Goal: Obtain resource: Download file/media

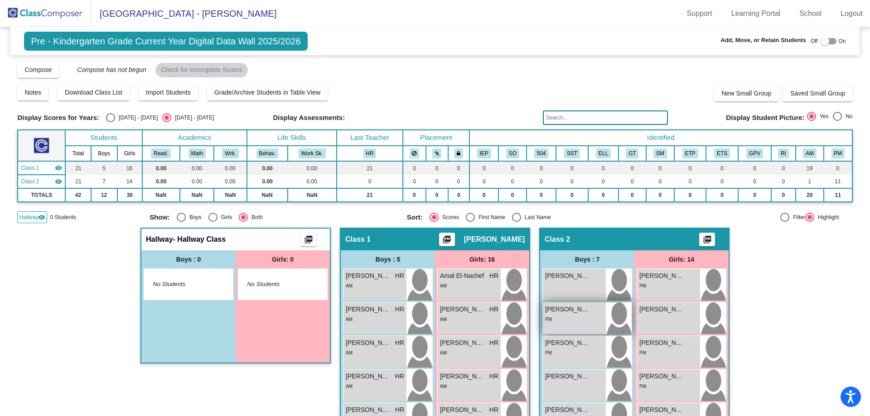
click at [563, 321] on div "PM" at bounding box center [574, 319] width 58 height 10
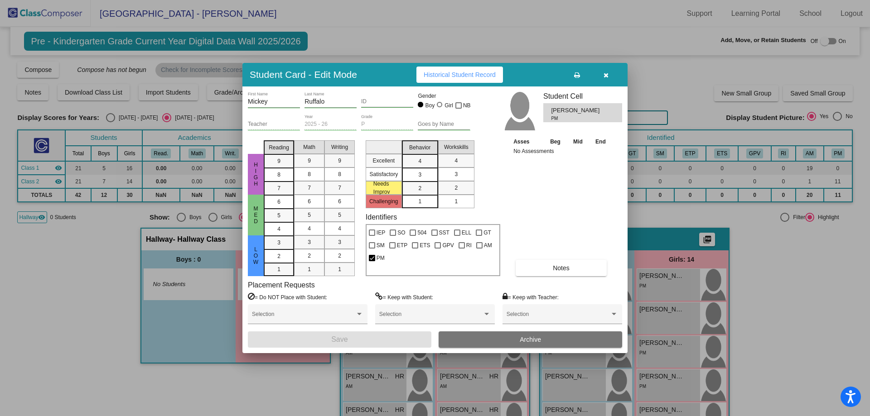
click at [608, 77] on icon "button" at bounding box center [605, 75] width 5 height 6
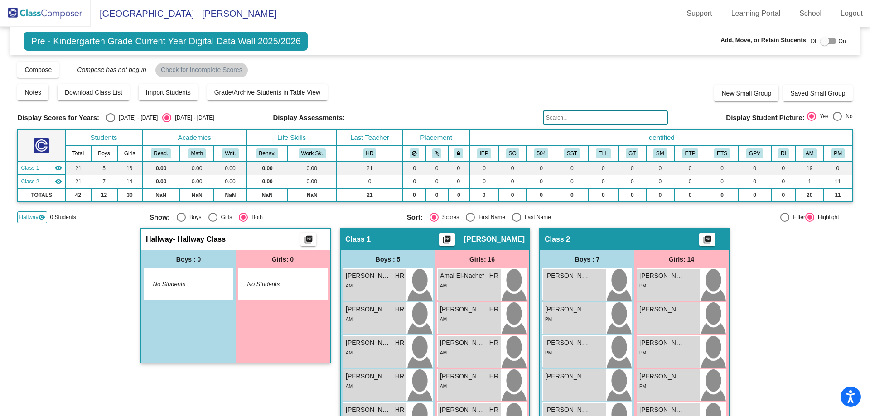
click at [111, 116] on div "Select an option" at bounding box center [110, 117] width 9 height 9
click at [111, 122] on input "[DATE] - [DATE]" at bounding box center [110, 122] width 0 height 0
radio input "true"
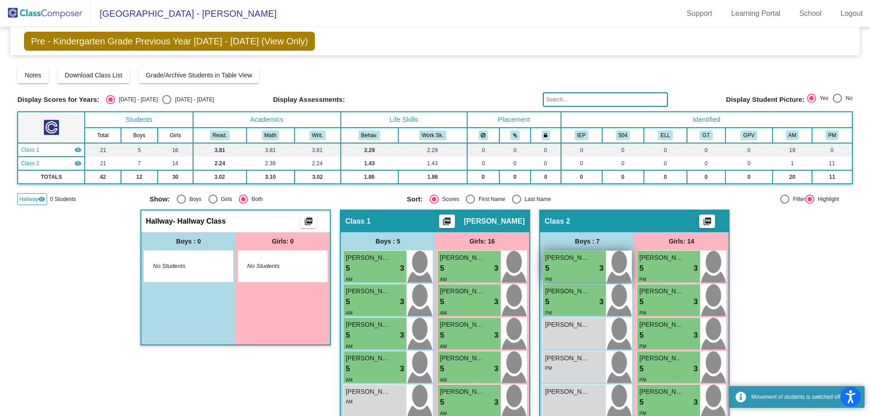
click at [565, 264] on div "5 lock do_not_disturb_alt 3" at bounding box center [574, 269] width 58 height 12
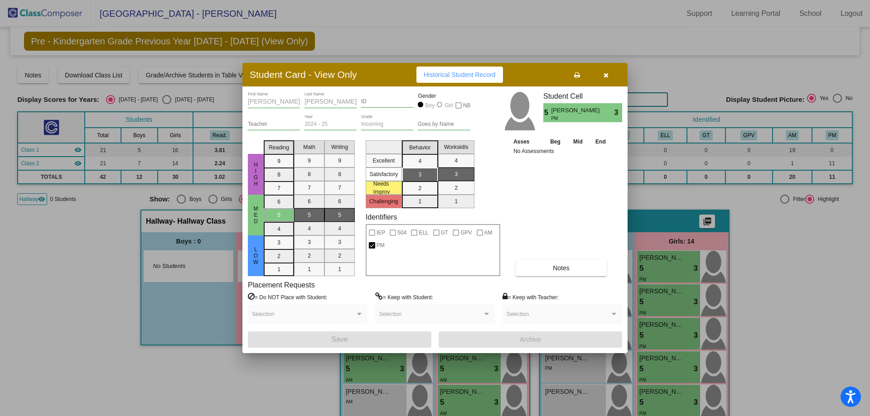
click at [603, 75] on icon "button" at bounding box center [605, 75] width 5 height 6
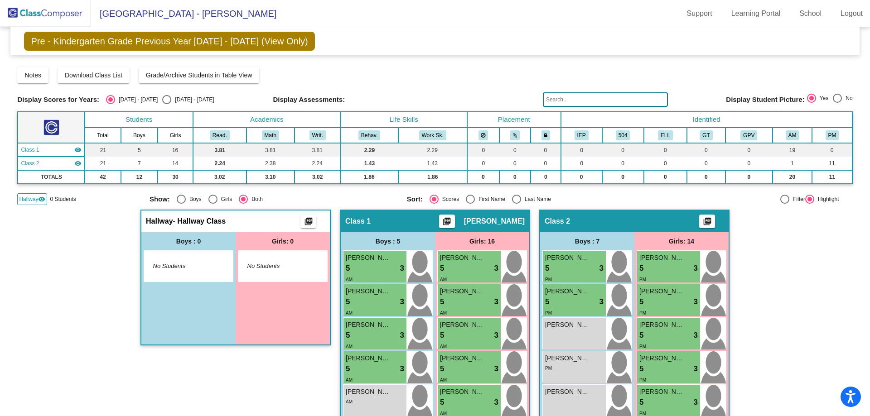
click at [59, 14] on img at bounding box center [45, 13] width 91 height 27
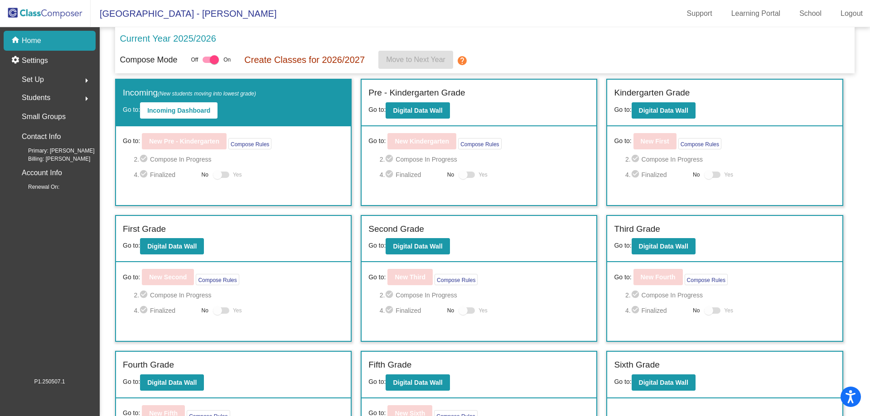
scroll to position [62, 0]
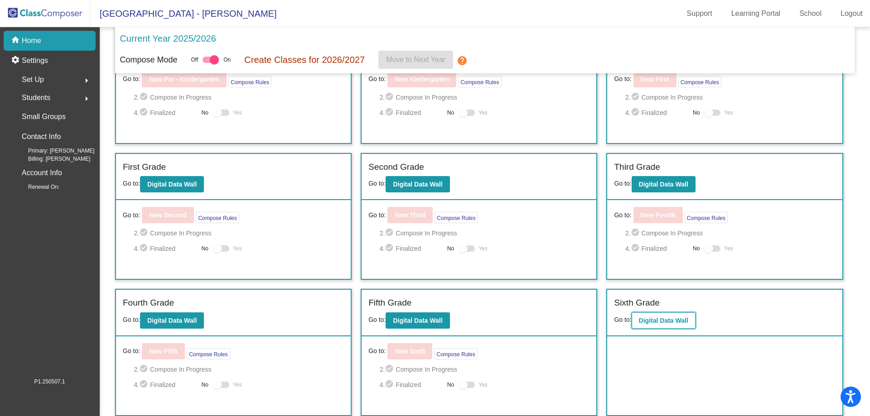
click at [671, 319] on b "Digital Data Wall" at bounding box center [663, 320] width 49 height 7
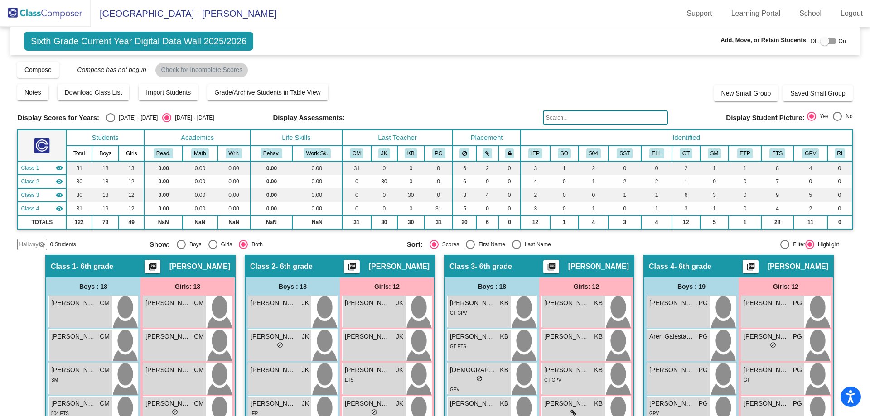
click at [822, 42] on div at bounding box center [824, 41] width 9 height 9
checkbox input "true"
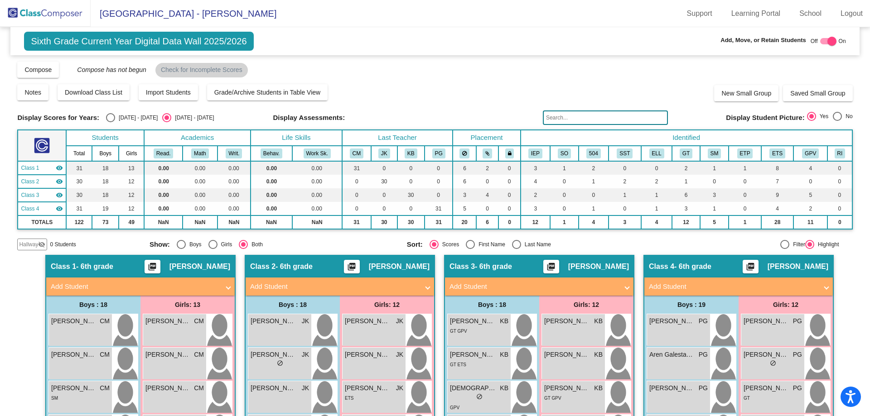
click at [748, 265] on mat-icon "picture_as_pdf" at bounding box center [750, 268] width 11 height 13
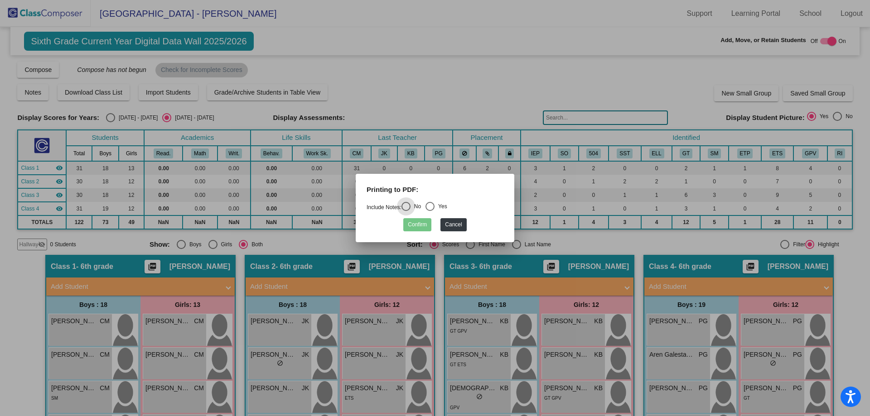
drag, startPoint x: 433, startPoint y: 207, endPoint x: 433, endPoint y: 213, distance: 6.3
click at [433, 208] on div "Select an option" at bounding box center [429, 206] width 9 height 9
click at [430, 211] on input "Yes" at bounding box center [430, 211] width 0 height 0
radio input "true"
click at [423, 227] on button "Confirm" at bounding box center [417, 224] width 28 height 13
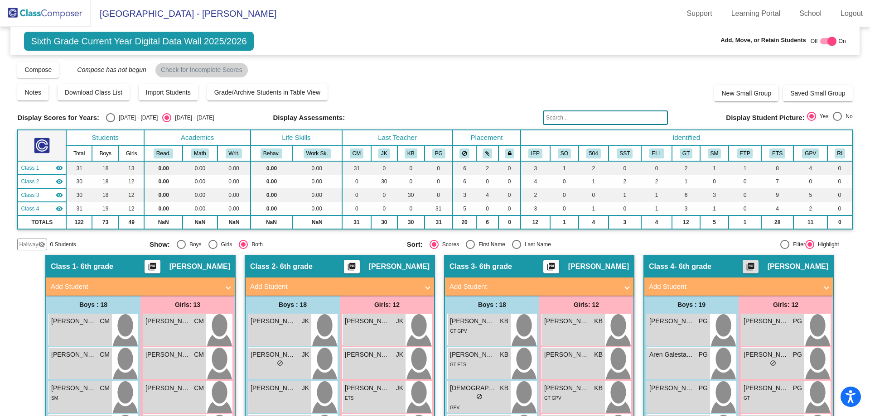
click at [357, 271] on mat-icon "picture_as_pdf" at bounding box center [351, 268] width 11 height 13
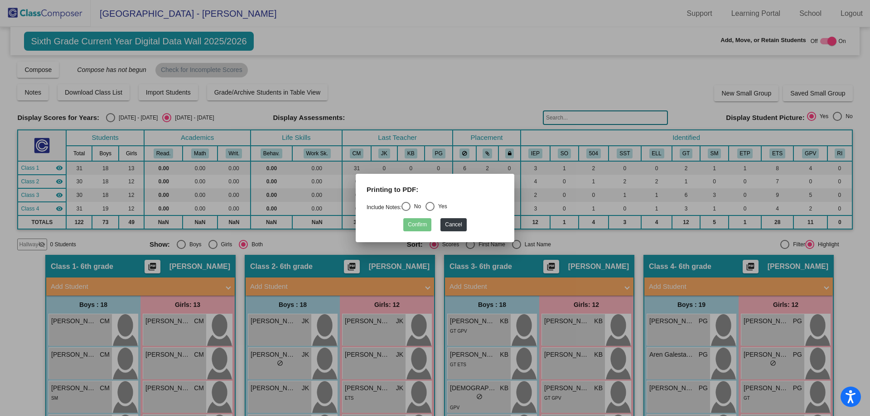
click at [410, 212] on mat-radio-button "No" at bounding box center [410, 208] width 19 height 12
click at [405, 211] on div "Select an option" at bounding box center [405, 206] width 9 height 9
click at [406, 211] on input "No" at bounding box center [406, 211] width 0 height 0
radio input "true"
click at [411, 226] on button "Confirm" at bounding box center [417, 224] width 28 height 13
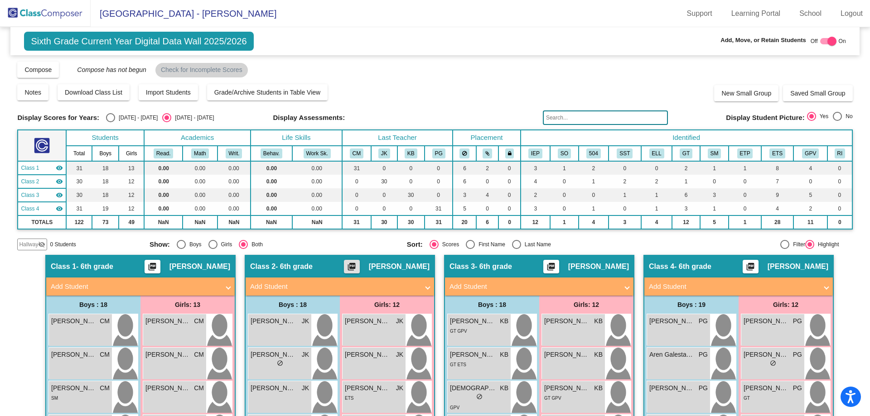
click at [63, 13] on img at bounding box center [45, 13] width 91 height 27
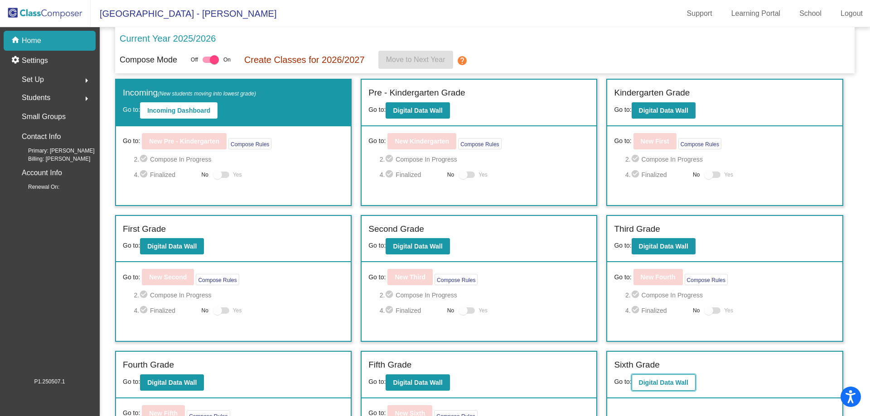
click at [667, 378] on button "Digital Data Wall" at bounding box center [664, 383] width 64 height 16
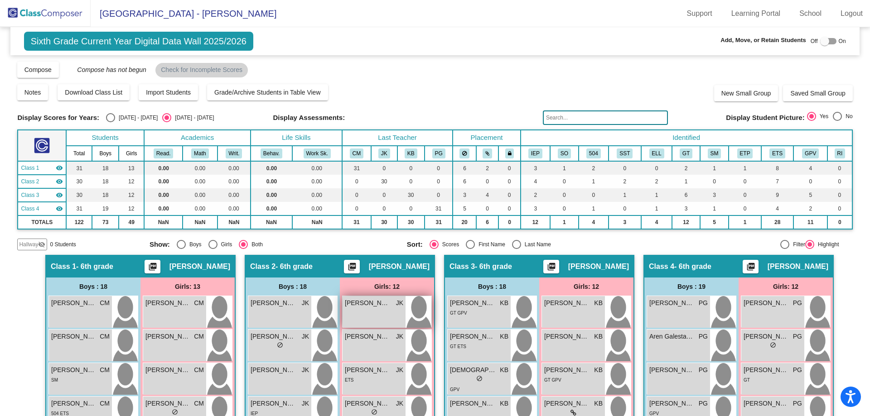
click at [370, 309] on div "[PERSON_NAME] JK lock do_not_disturb_alt" at bounding box center [374, 312] width 63 height 32
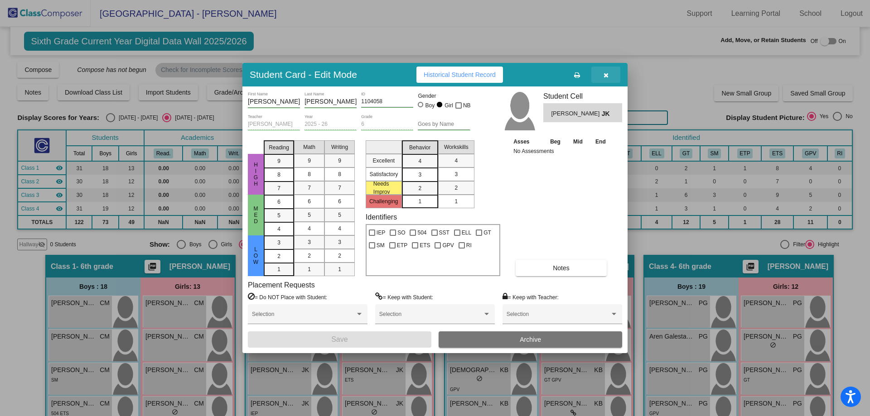
click at [605, 73] on icon "button" at bounding box center [605, 75] width 5 height 6
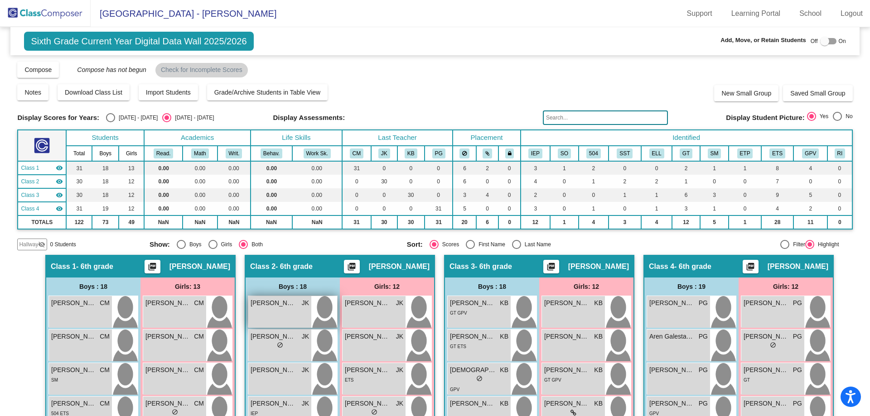
click at [279, 317] on div "[PERSON_NAME] lock do_not_disturb_alt" at bounding box center [279, 312] width 63 height 32
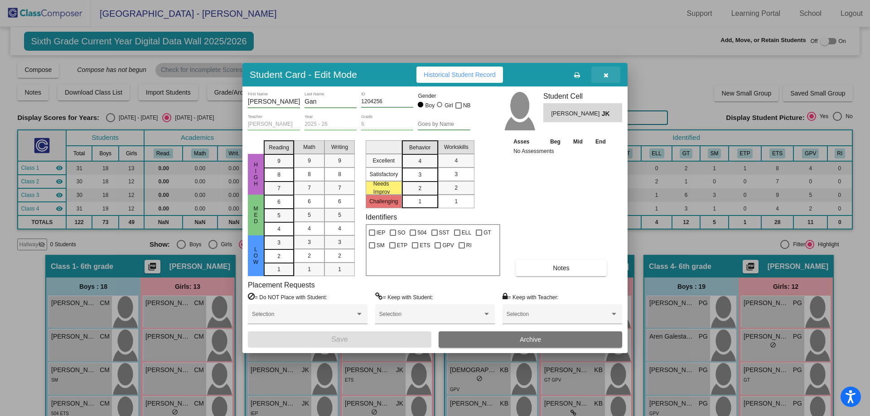
click at [610, 74] on button "button" at bounding box center [605, 75] width 29 height 16
